Goal: Information Seeking & Learning: Learn about a topic

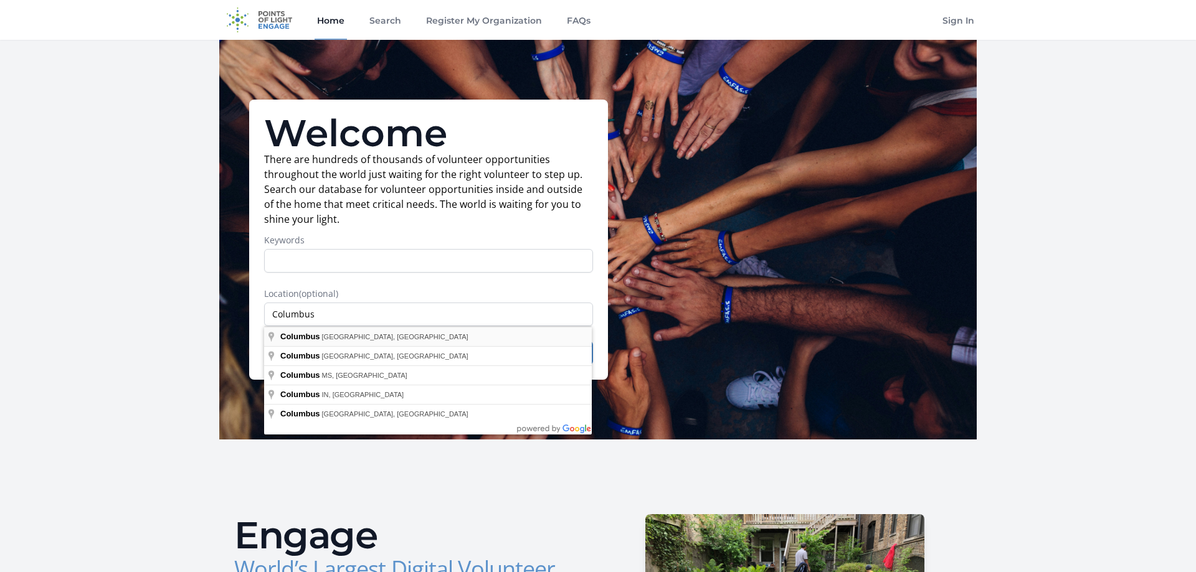
type input "[GEOGRAPHIC_DATA], [GEOGRAPHIC_DATA], [GEOGRAPHIC_DATA]"
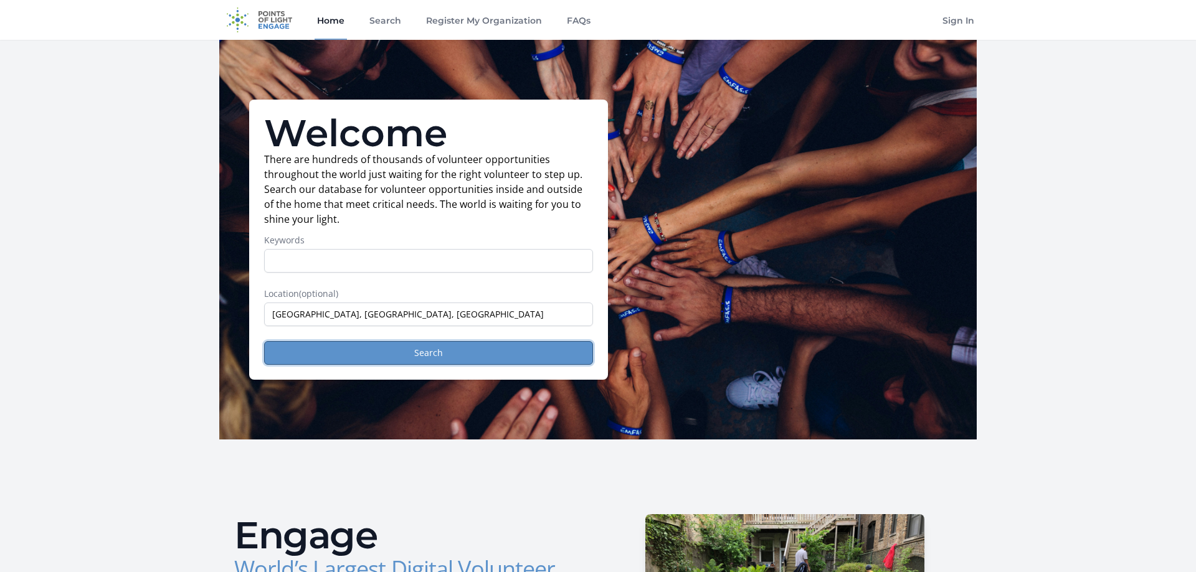
click at [488, 349] on button "Search" at bounding box center [428, 353] width 329 height 24
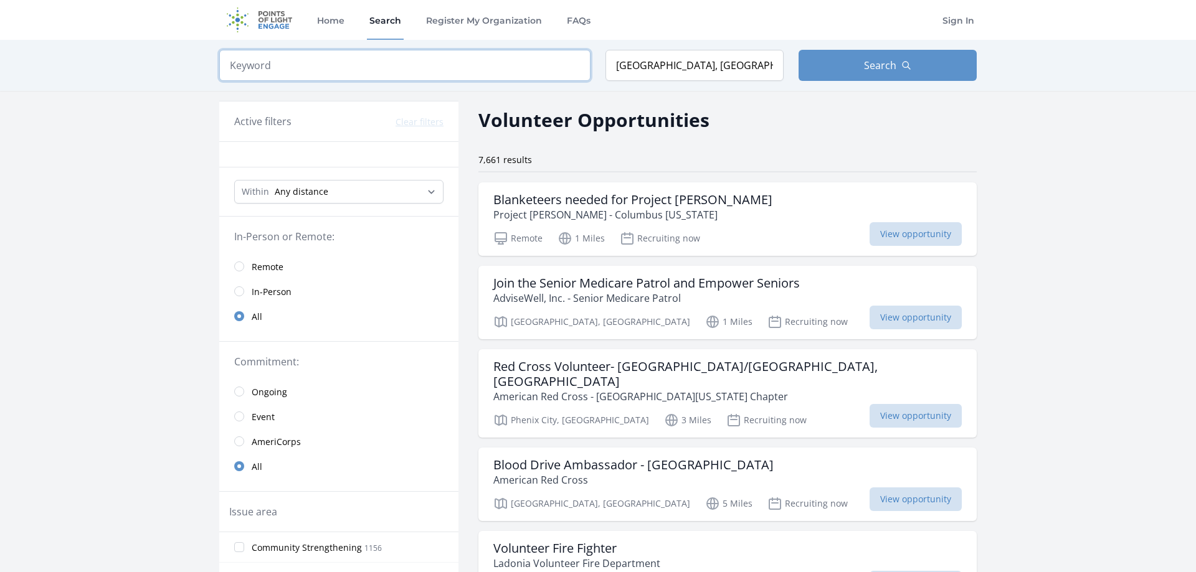
click at [359, 62] on input "search" at bounding box center [404, 65] width 371 height 31
type input "Psychology"
click button "submit" at bounding box center [0, 0] width 0 height 0
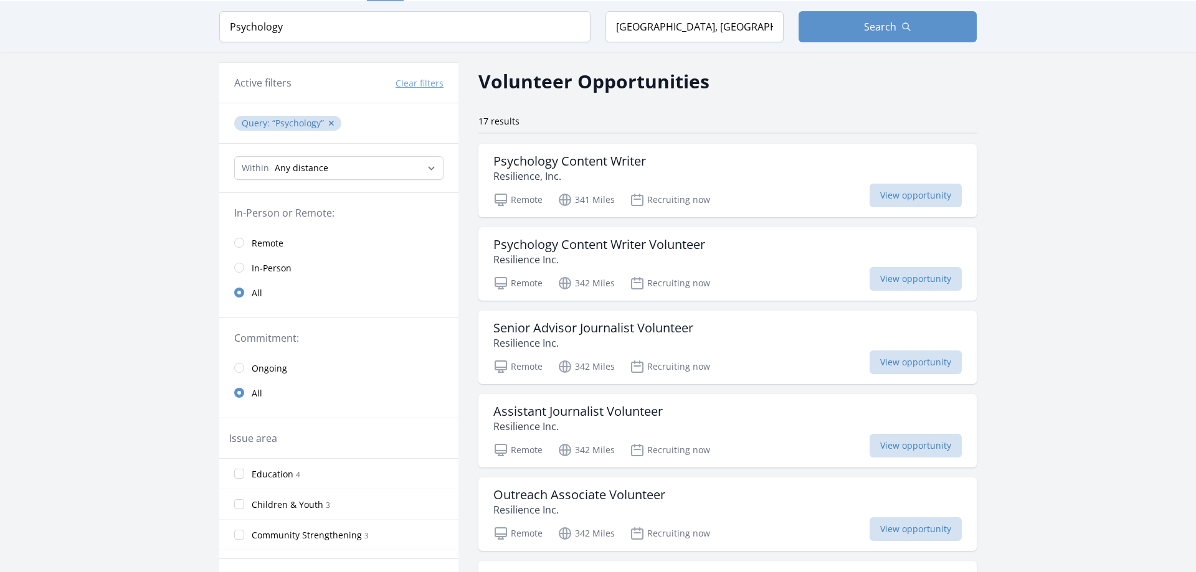
scroll to position [64, 0]
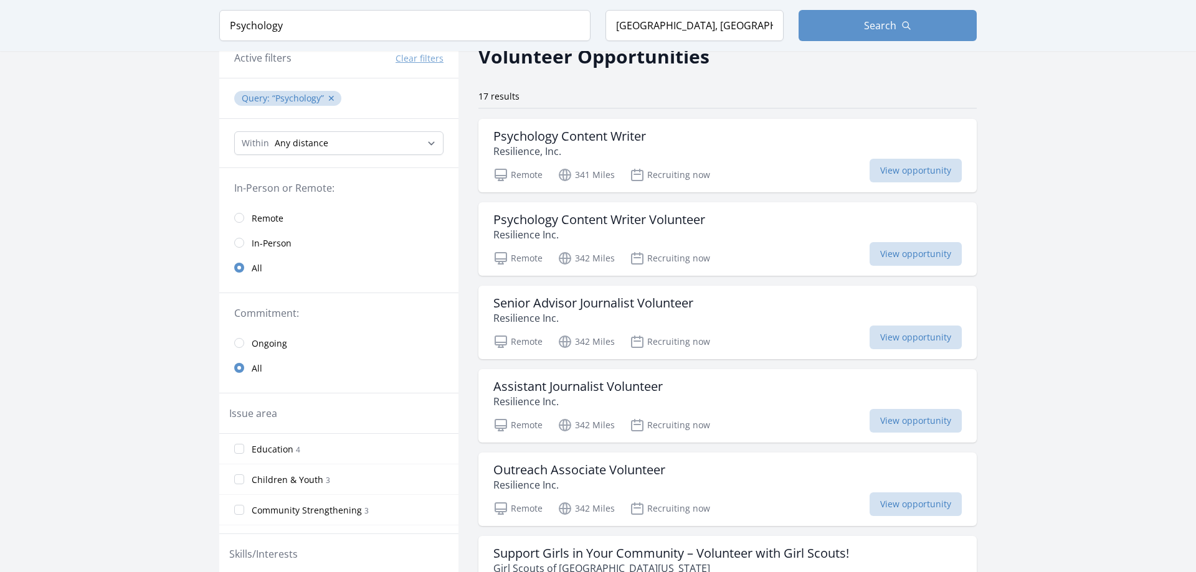
click at [255, 216] on span "Remote" at bounding box center [268, 218] width 32 height 12
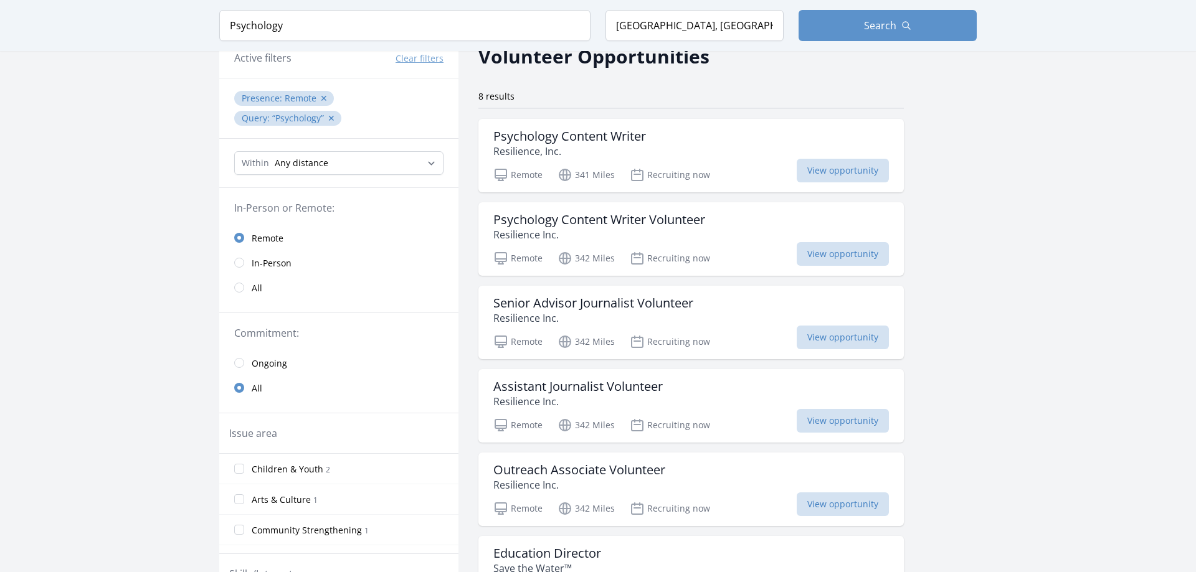
click at [1040, 291] on main "Keyword Psychology Location Columbus, GA, USA Search Active filters Clear filte…" at bounding box center [598, 411] width 1196 height 870
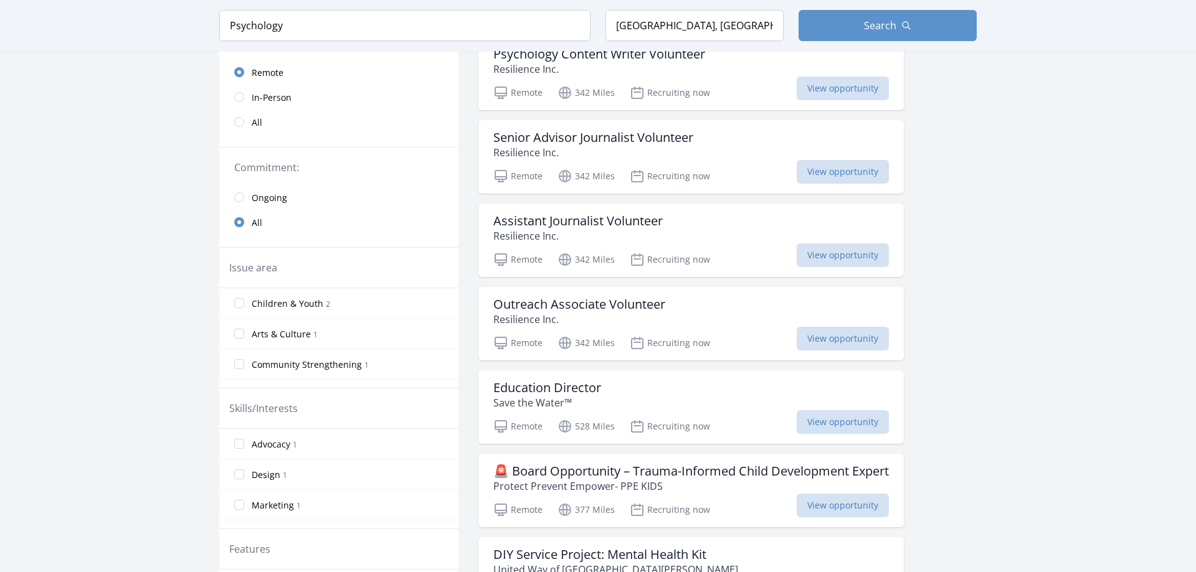
scroll to position [254, 0]
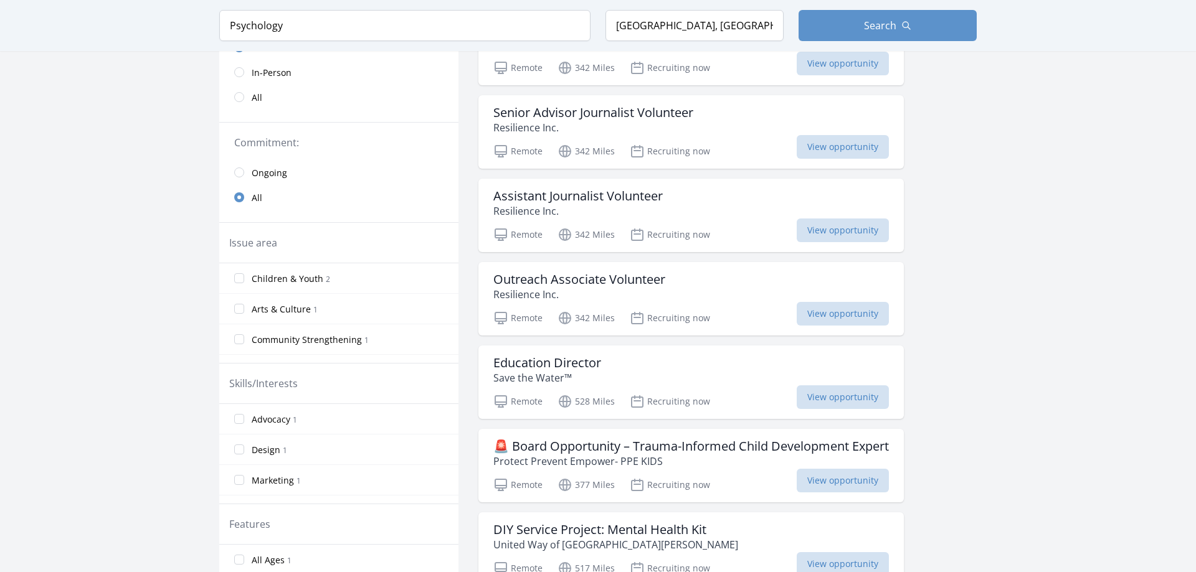
click at [1024, 372] on main "Keyword Psychology Location Columbus, GA, USA Search Active filters Clear filte…" at bounding box center [598, 221] width 1196 height 870
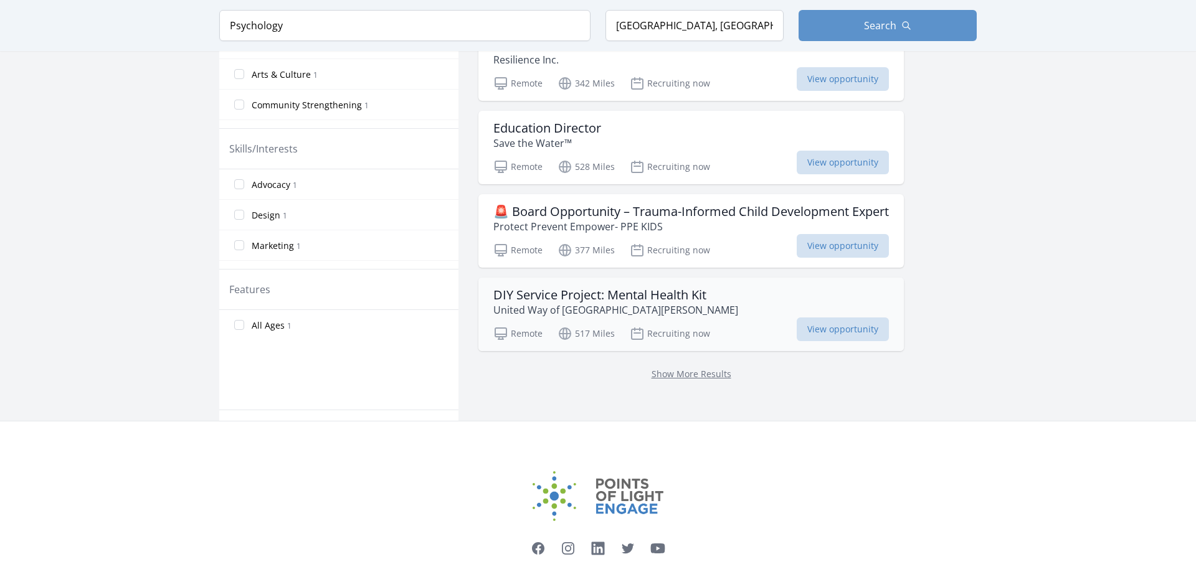
scroll to position [508, 0]
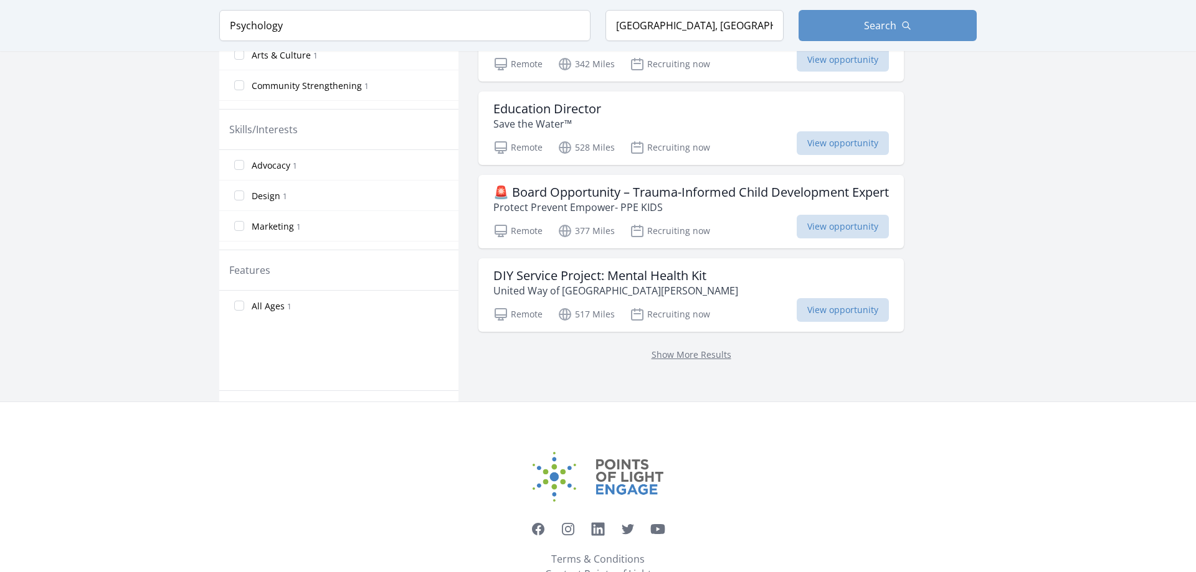
click at [612, 202] on p "Protect Prevent Empower- PPE KIDS" at bounding box center [691, 207] width 396 height 15
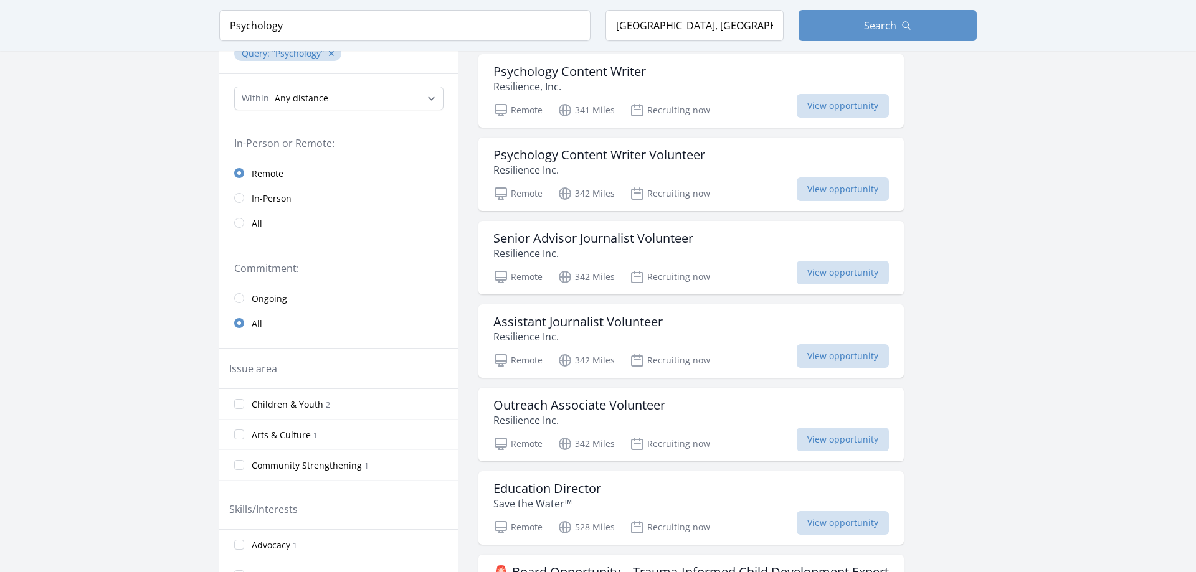
scroll to position [127, 0]
click at [237, 219] on input "radio" at bounding box center [239, 224] width 10 height 10
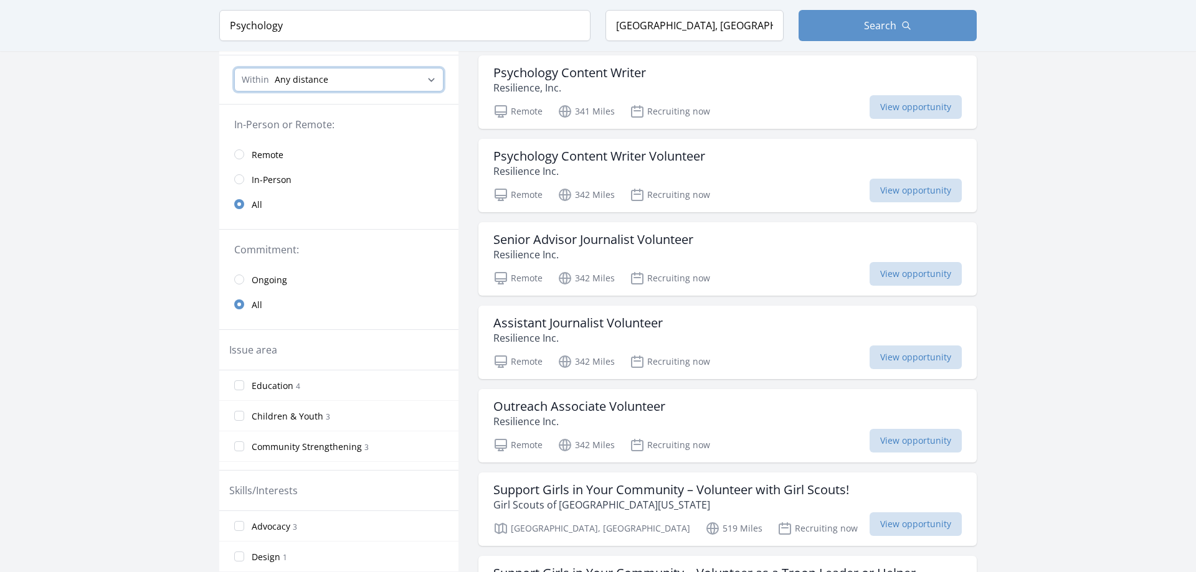
click at [234, 68] on select "Any distance , 5 Miles , 20 Miles , 50 Miles , 100 Miles" at bounding box center [338, 80] width 209 height 24
select select "80467"
click option "50 Miles" at bounding box center [0, 0] width 0 height 0
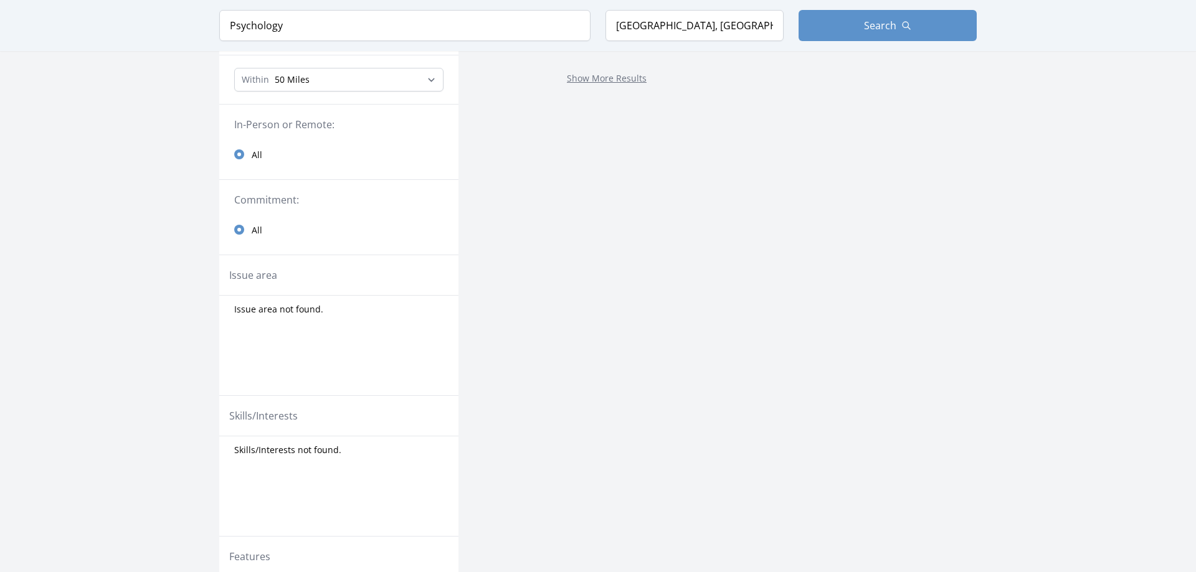
drag, startPoint x: 161, startPoint y: 324, endPoint x: 164, endPoint y: 330, distance: 6.7
click at [164, 323] on main "Keyword Psychology Location Columbus, GA, USA Search Active filters Clear filte…" at bounding box center [598, 295] width 1196 height 765
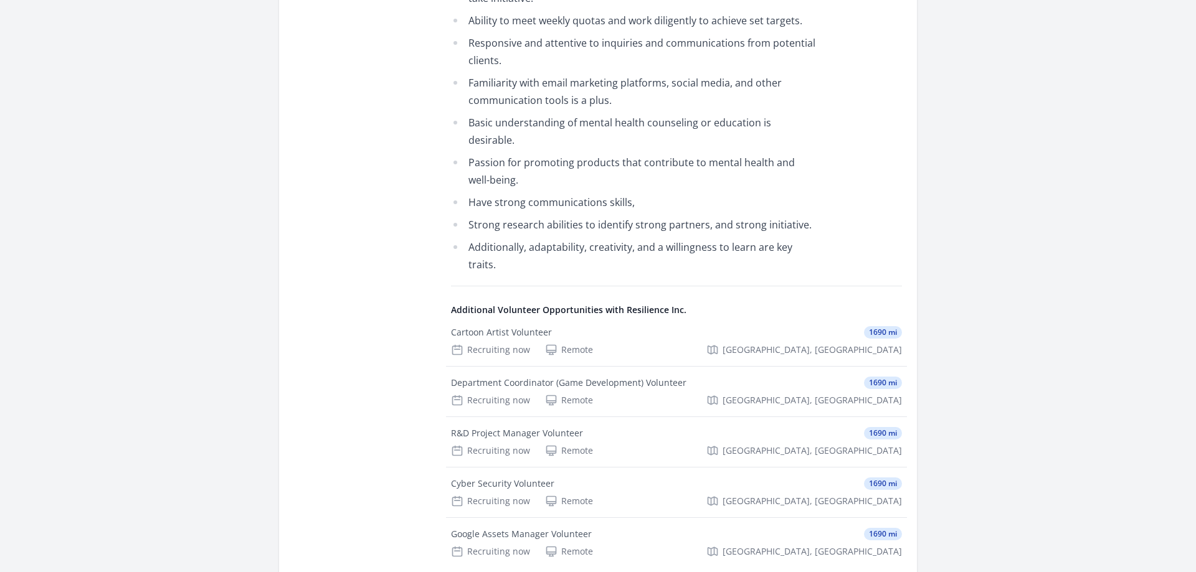
scroll to position [1207, 0]
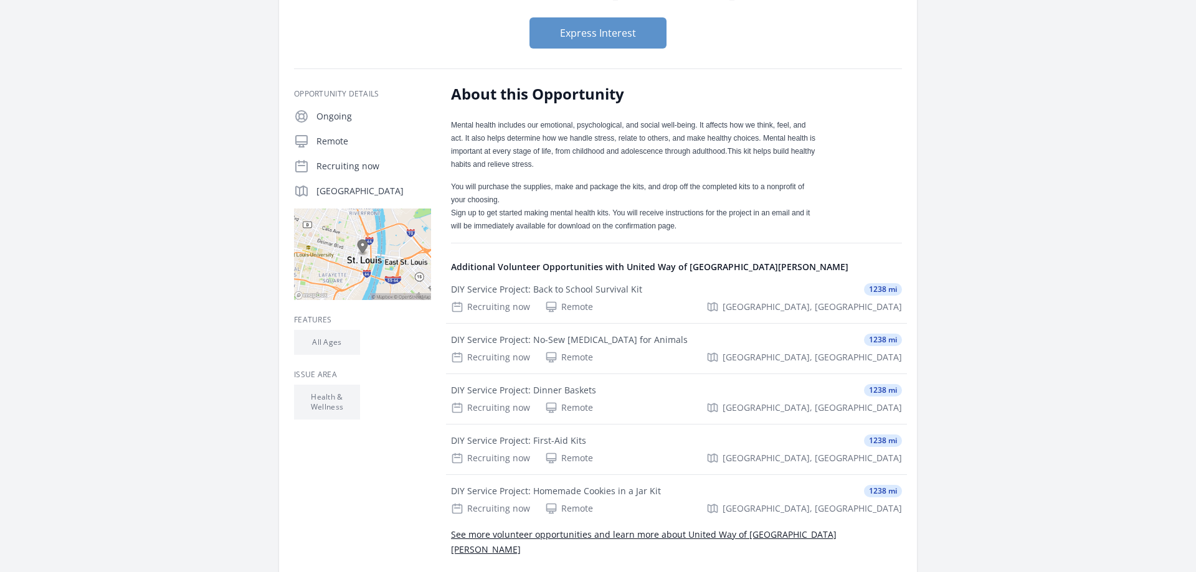
scroll to position [254, 0]
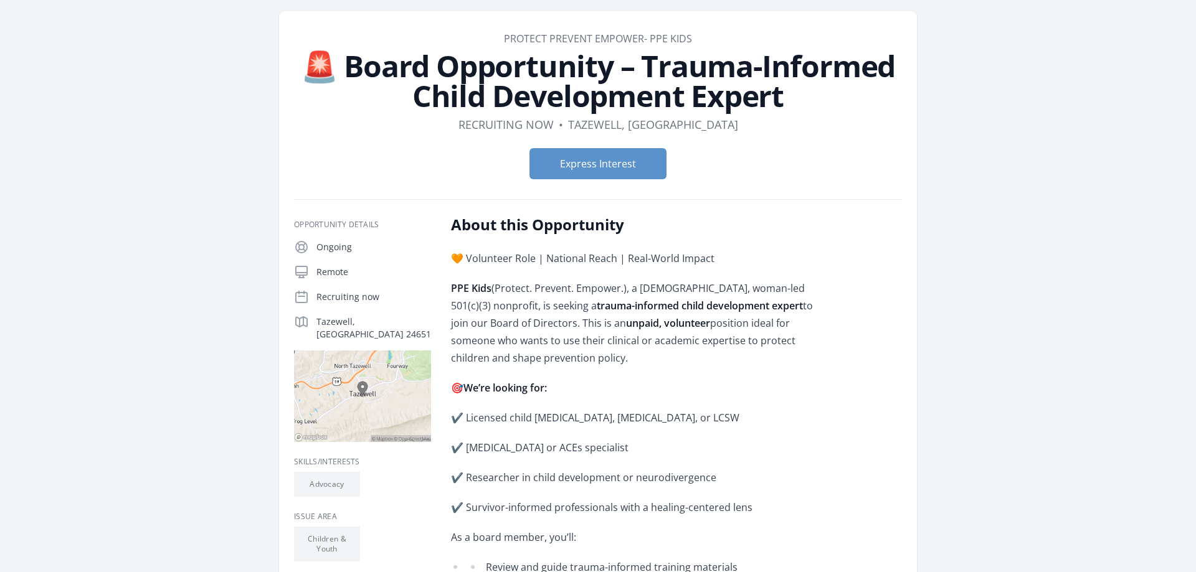
scroll to position [64, 0]
